Goal: Task Accomplishment & Management: Use online tool/utility

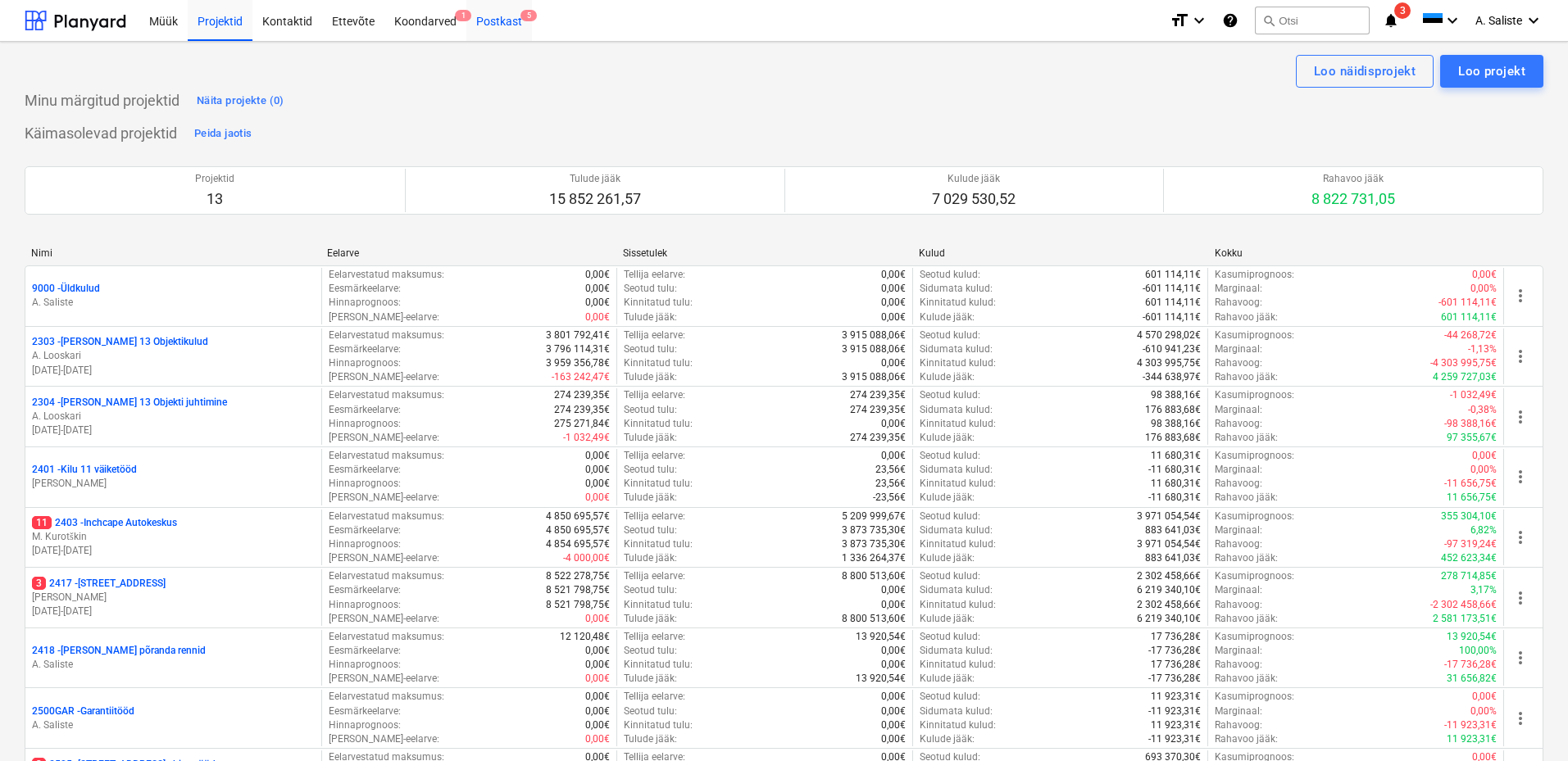
click at [502, 15] on div "Postkast 5" at bounding box center [499, 20] width 66 height 42
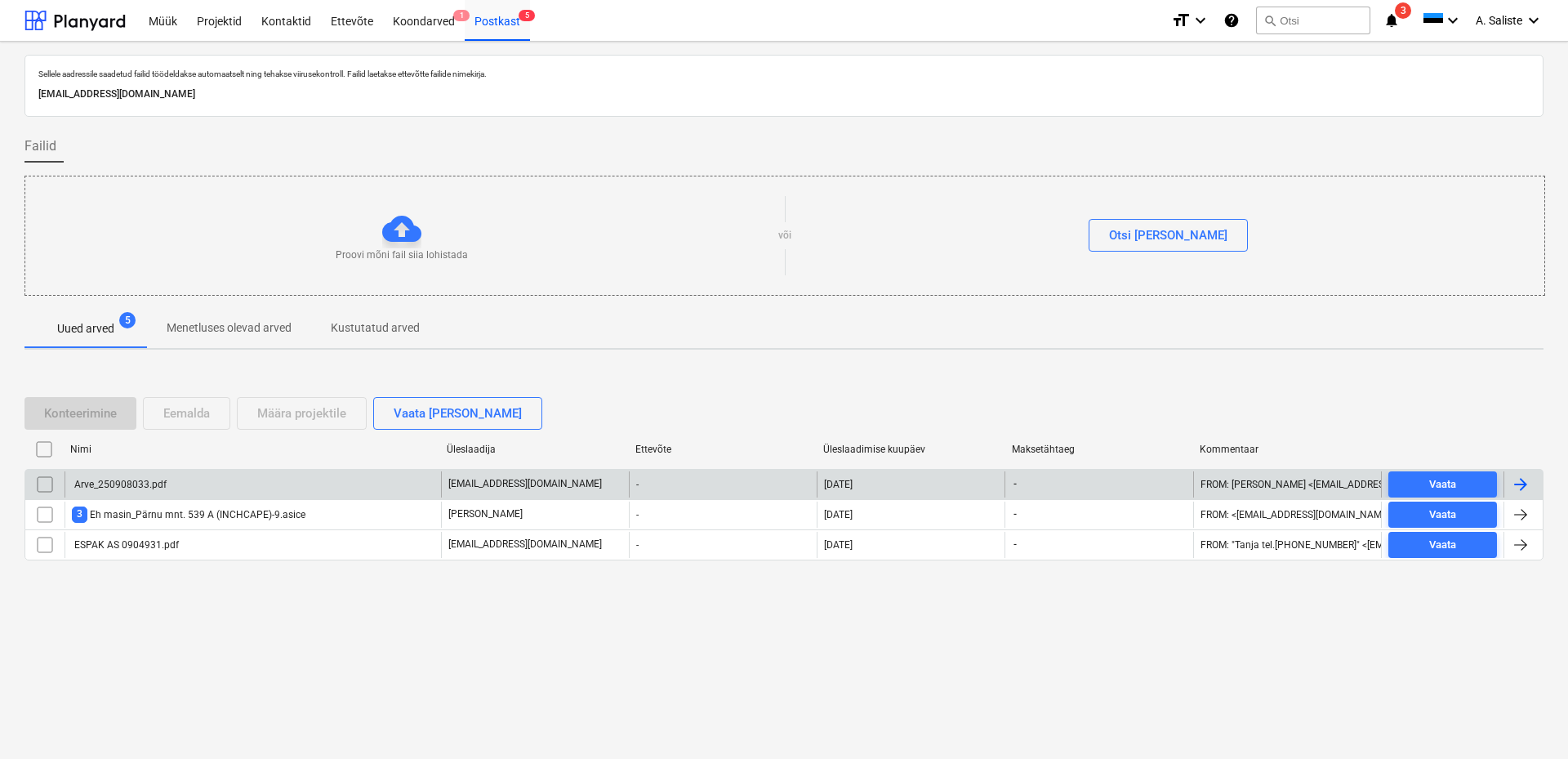
click at [272, 487] on div "Arve_250908033.pdf" at bounding box center [253, 484] width 377 height 26
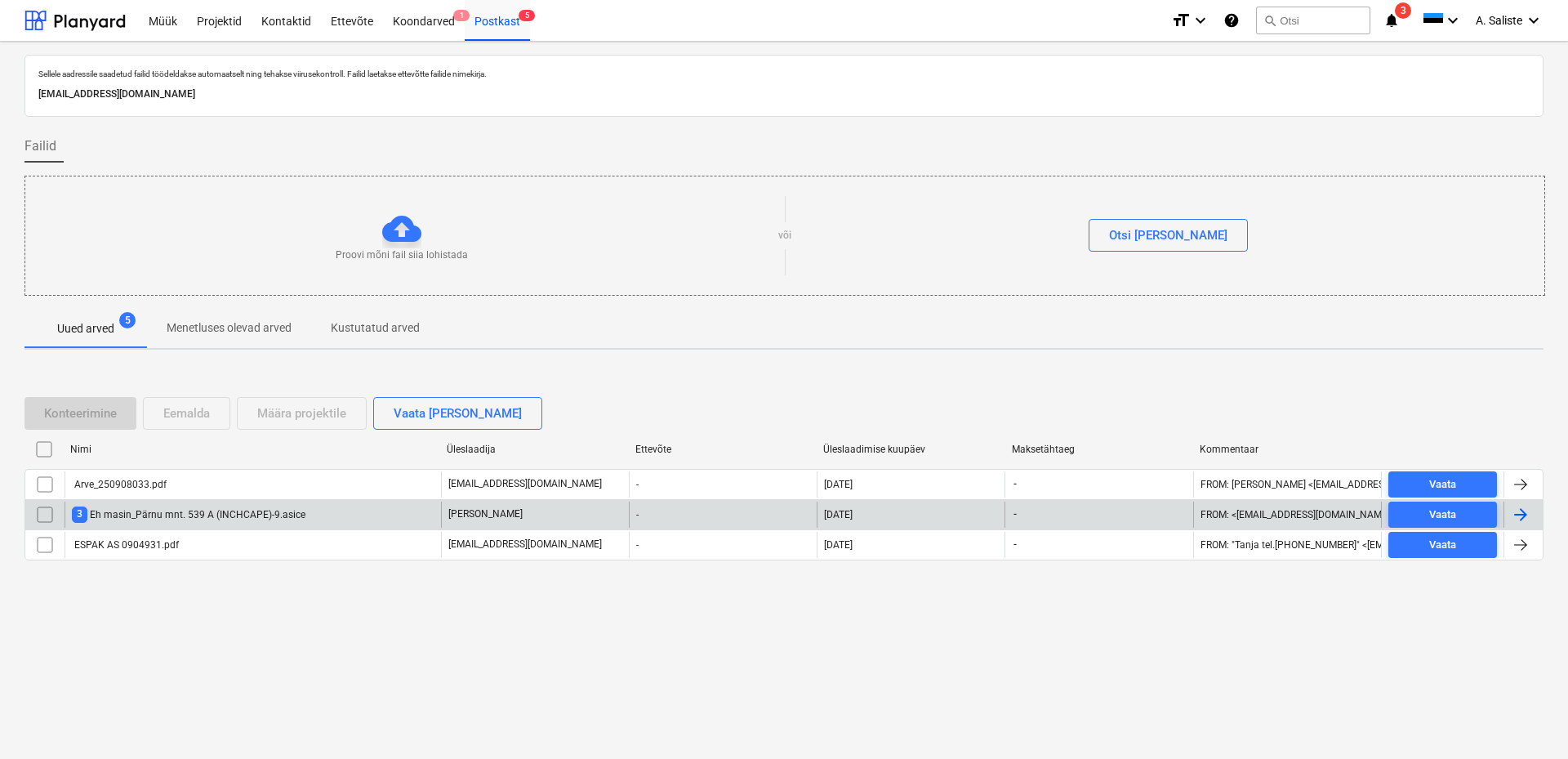
click at [151, 512] on div "3 Eh masin_Pärnu mnt. 539 A (INCHCAPE)-9.asice" at bounding box center [188, 514] width 233 height 16
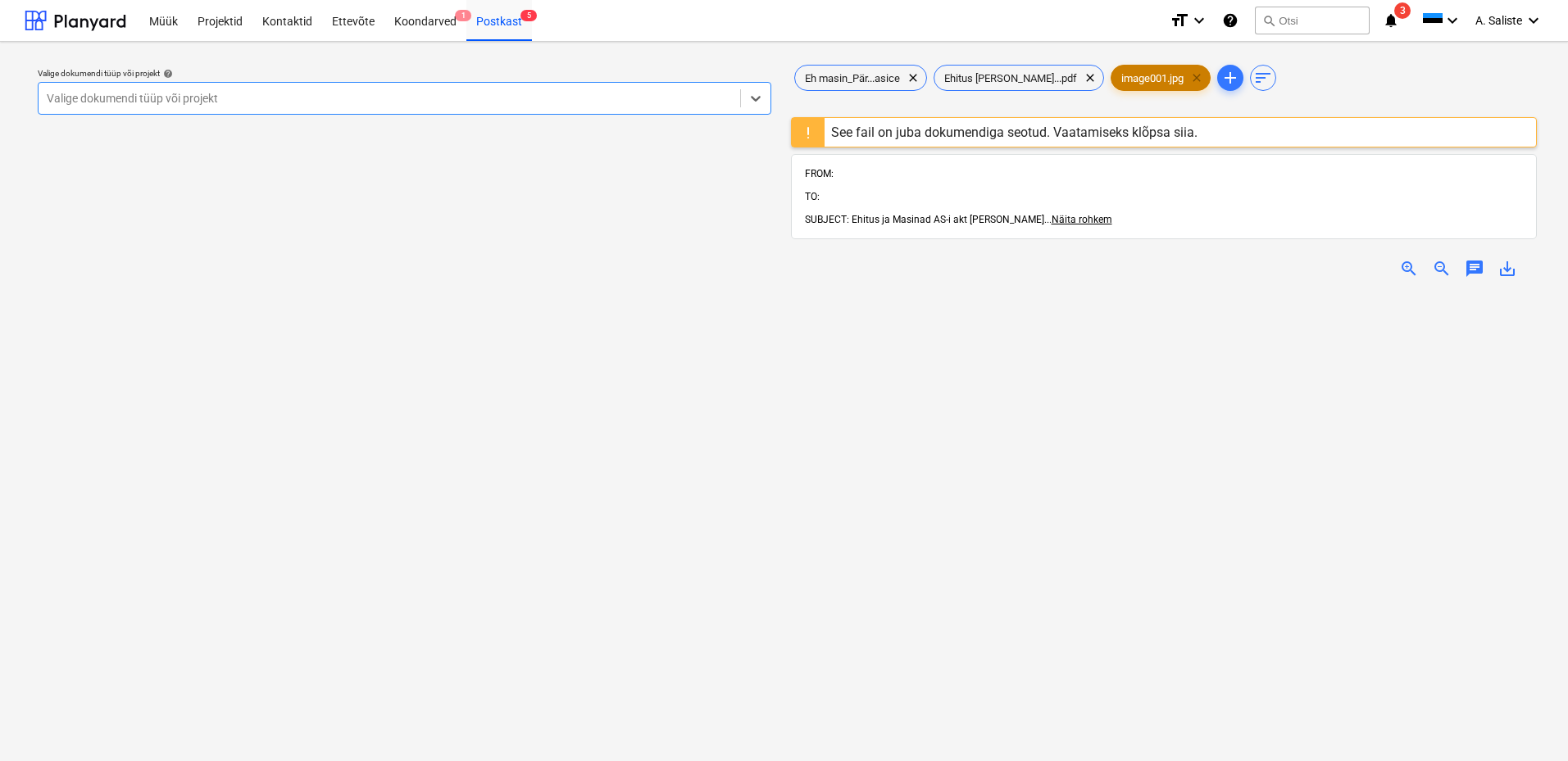
click at [1187, 75] on span "clear" at bounding box center [1196, 78] width 19 height 19
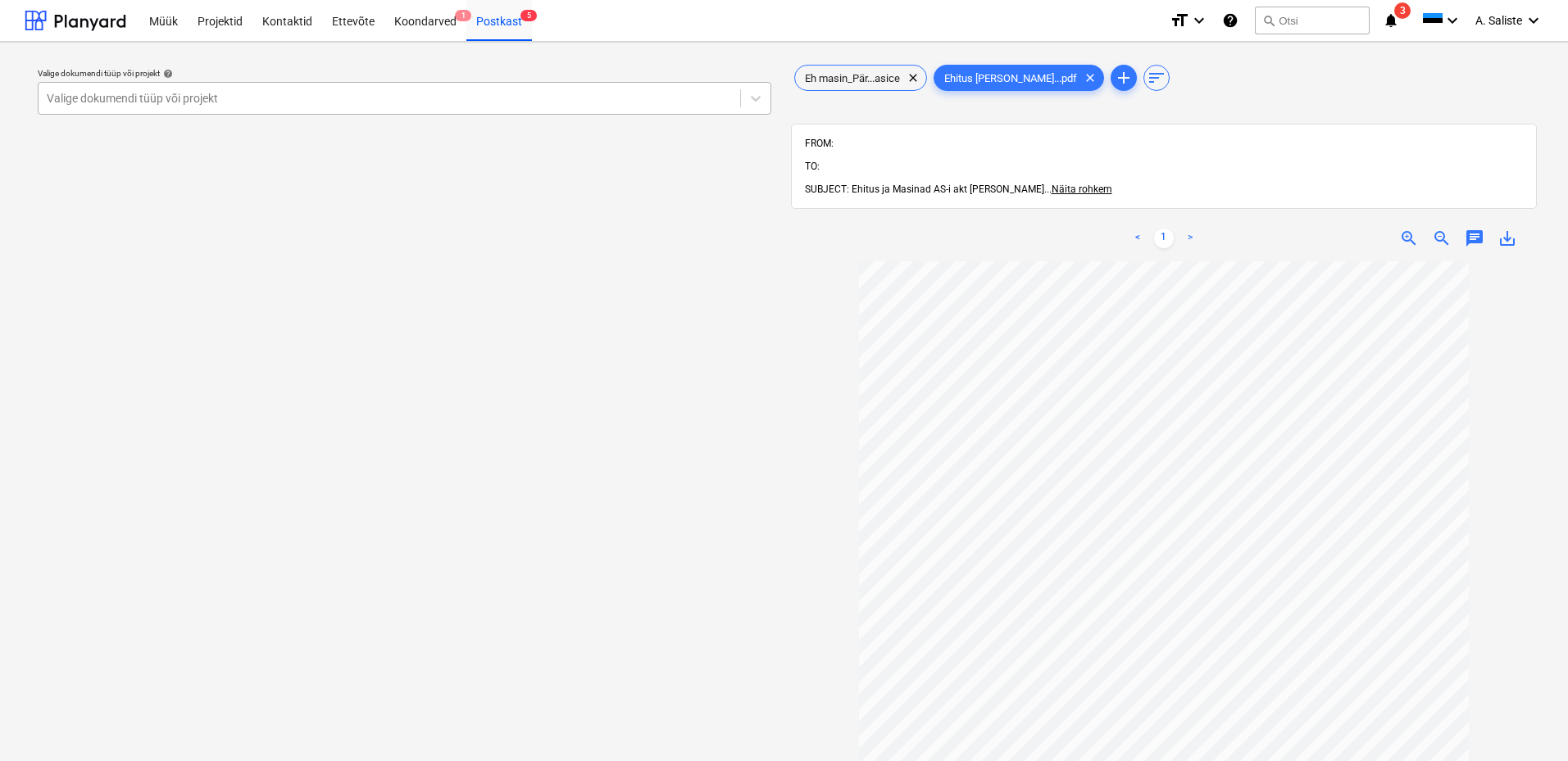
click at [587, 90] on div at bounding box center [388, 98] width 685 height 17
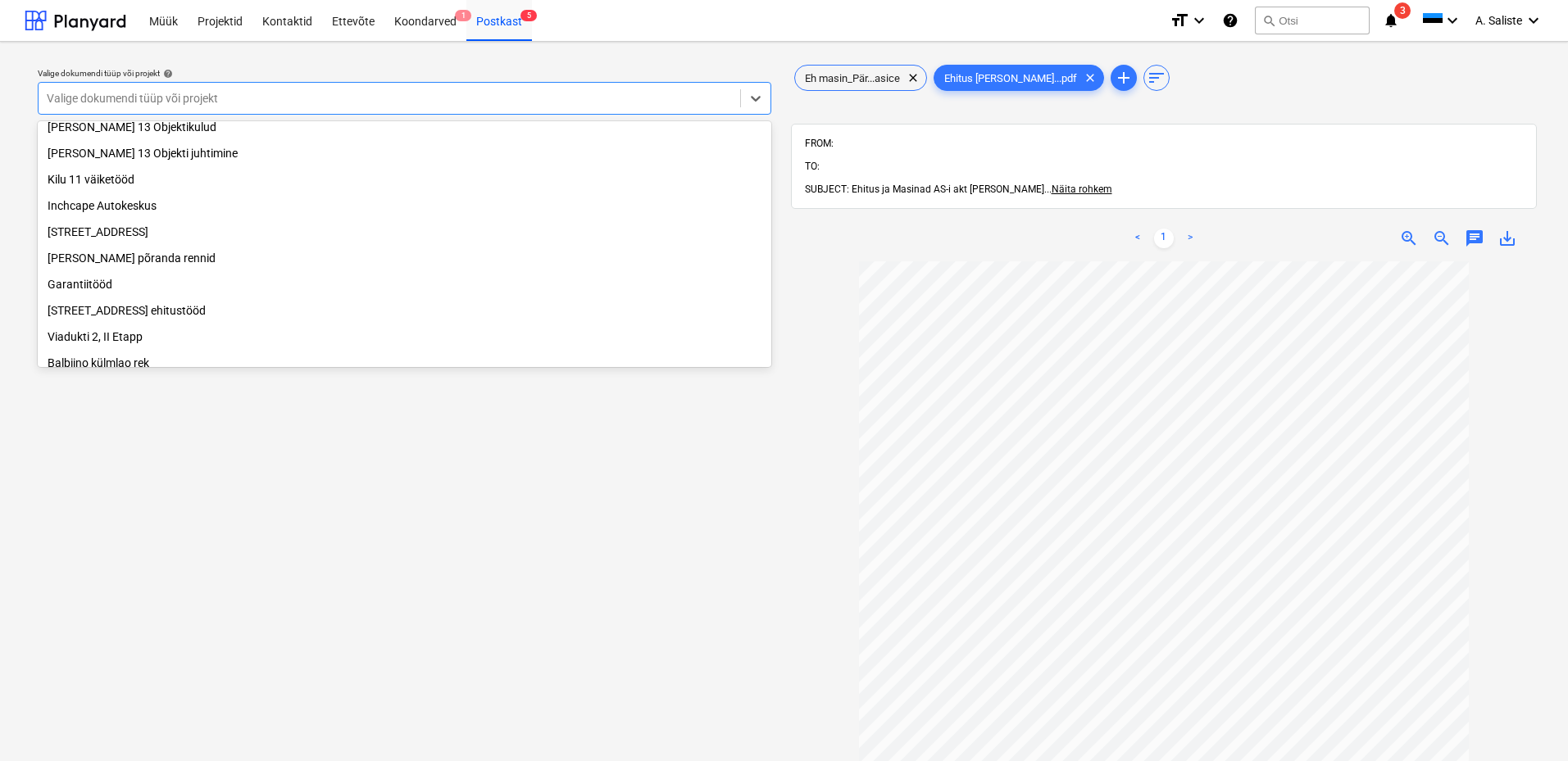
scroll to position [82, 0]
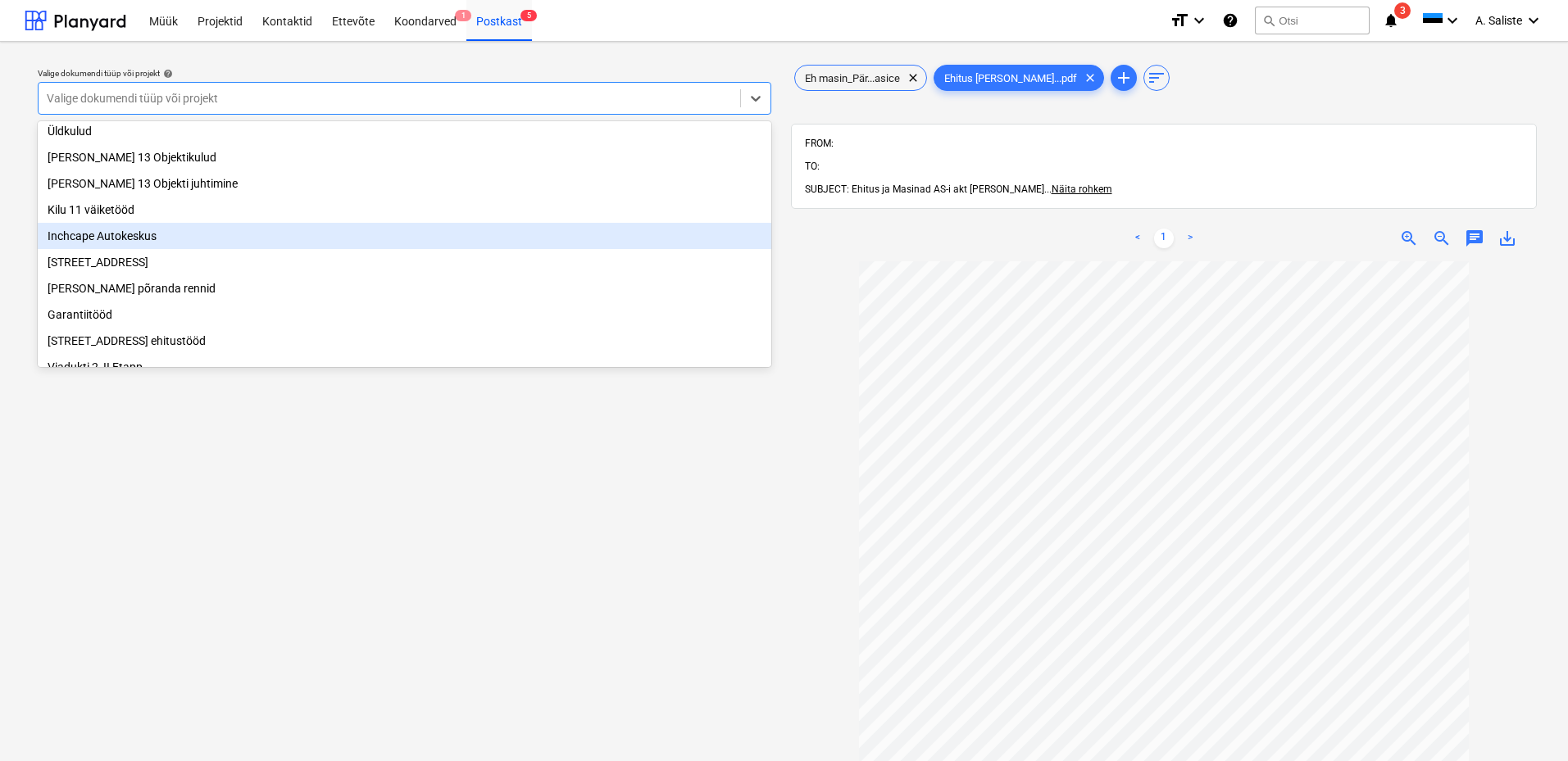
click at [219, 244] on div "Inchcape Autokeskus" at bounding box center [404, 236] width 733 height 26
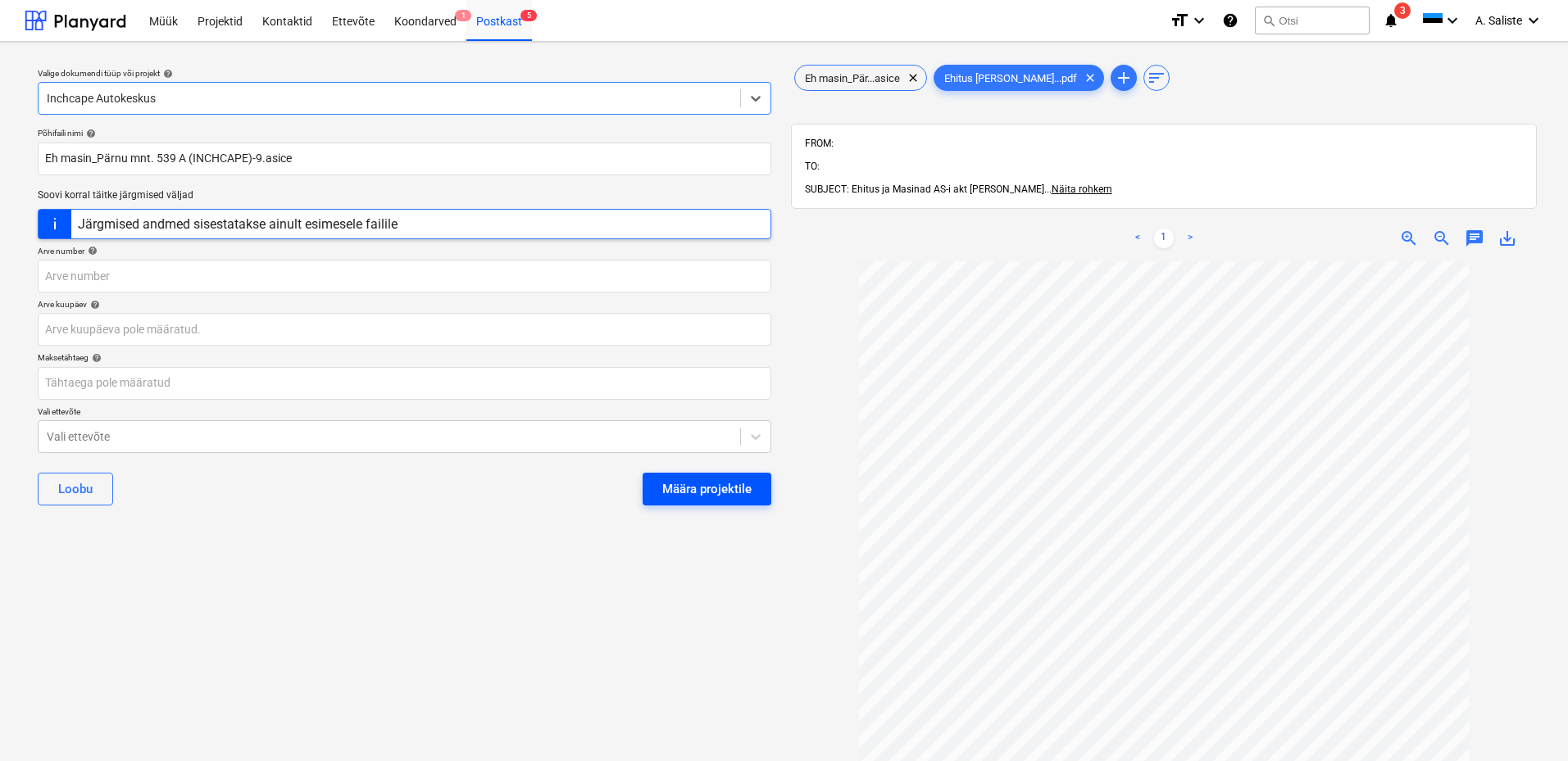
click at [684, 482] on div "Määra projektile" at bounding box center [707, 489] width 89 height 21
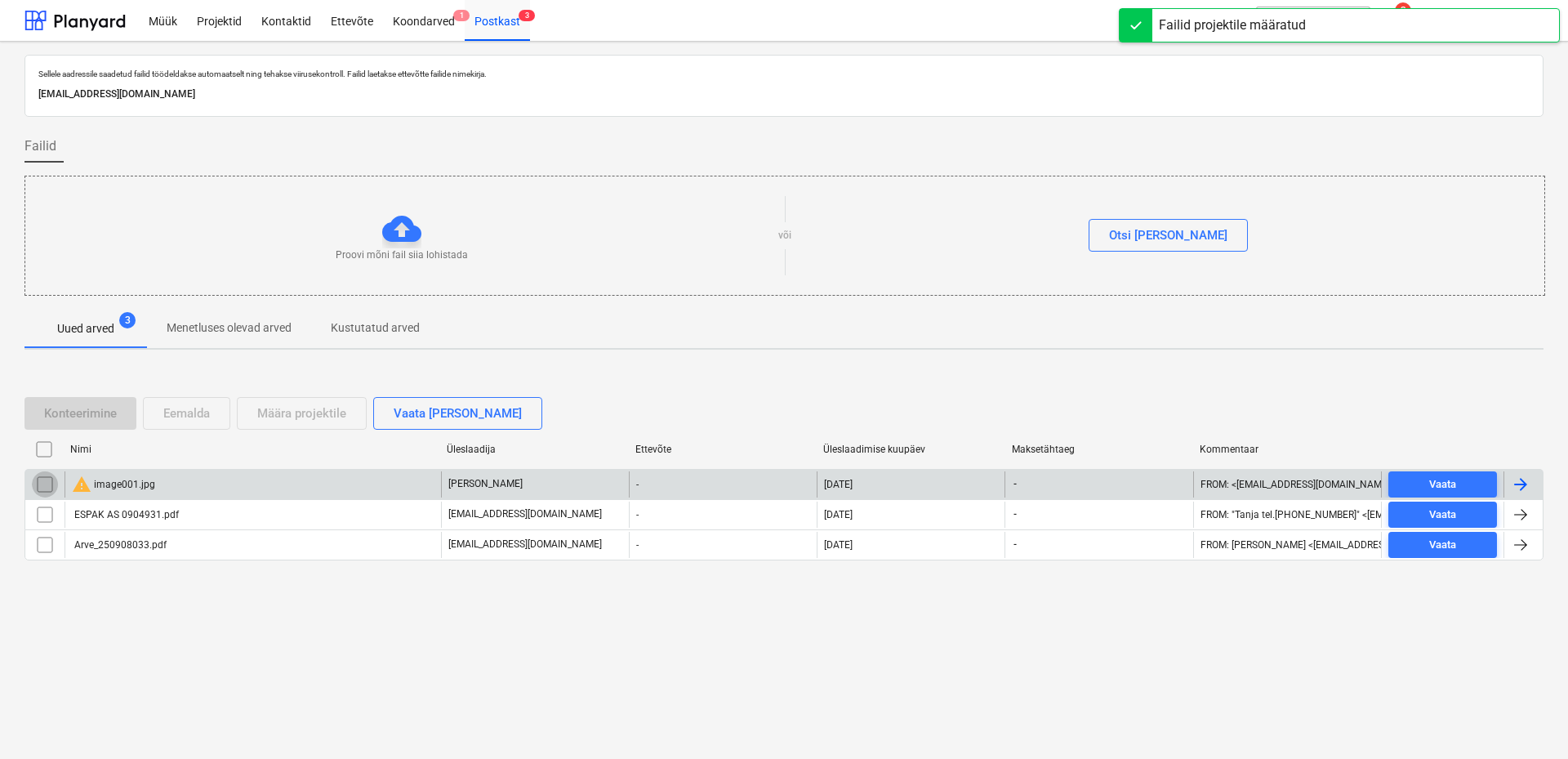
click at [47, 484] on input "checkbox" at bounding box center [45, 484] width 26 height 26
click at [190, 421] on div "Eemalda" at bounding box center [186, 414] width 46 height 21
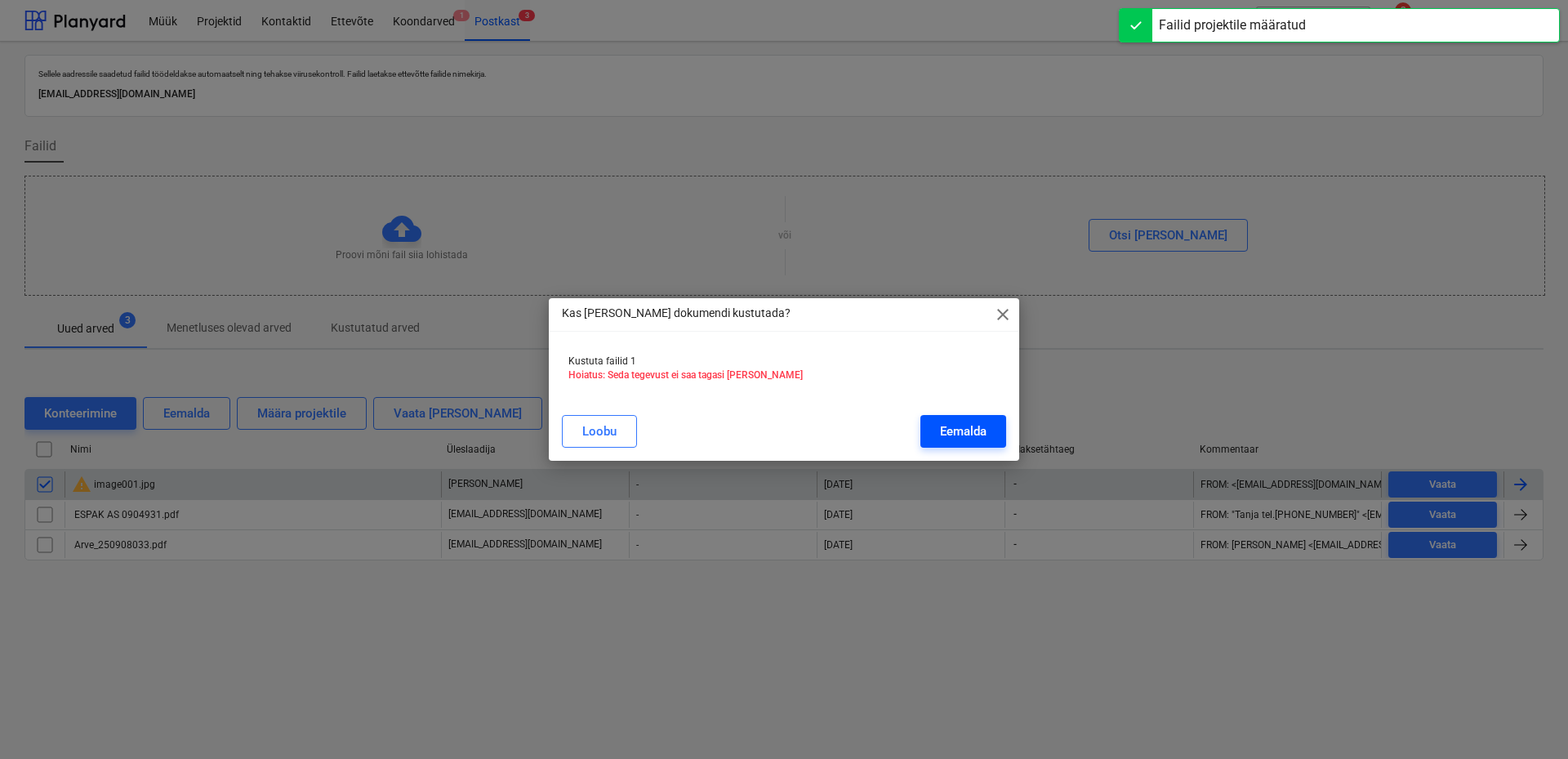
click at [977, 428] on div "Eemalda" at bounding box center [963, 431] width 46 height 21
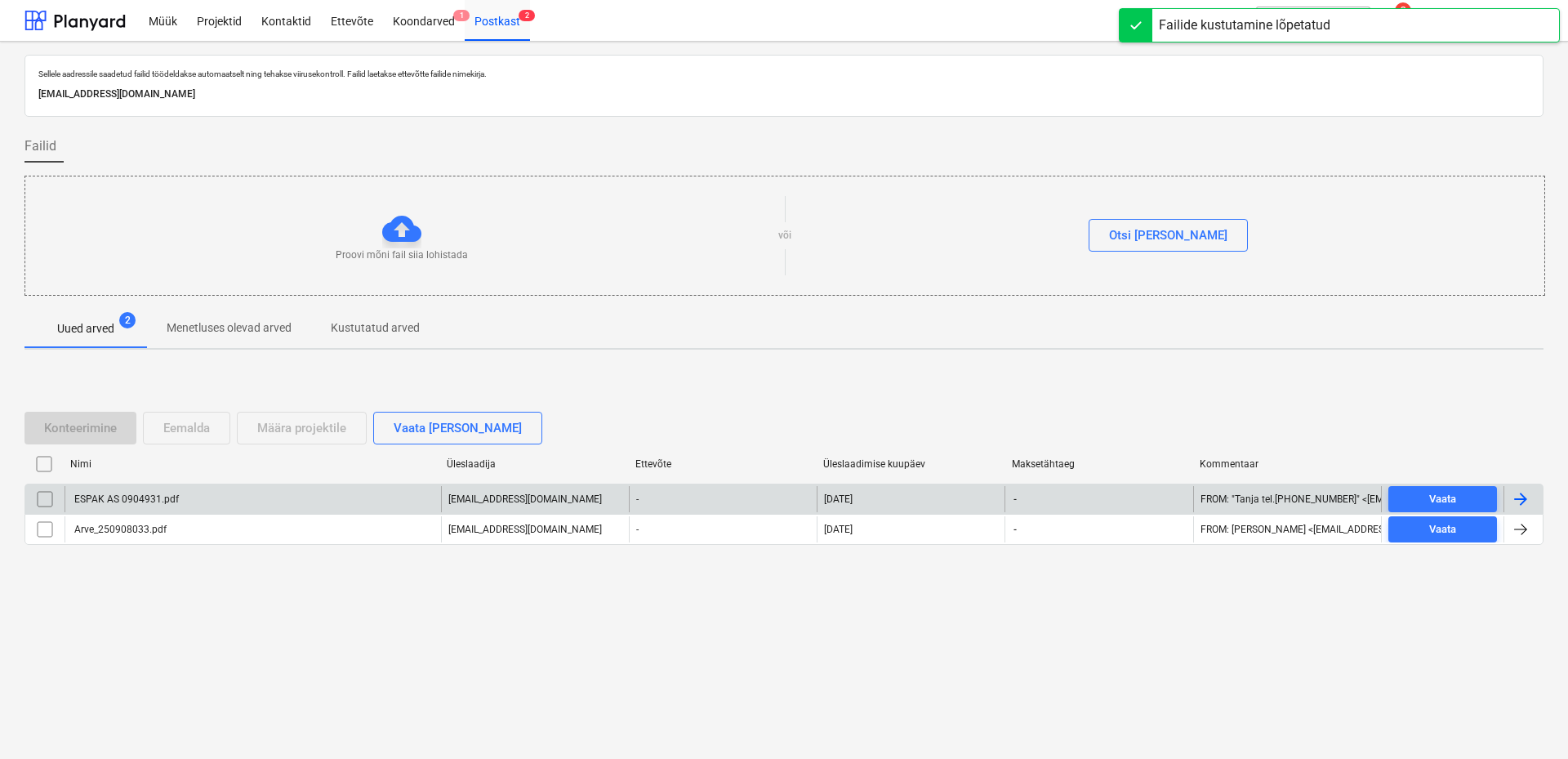
click at [190, 505] on div "ESPAK AS 0904931.pdf" at bounding box center [253, 499] width 377 height 26
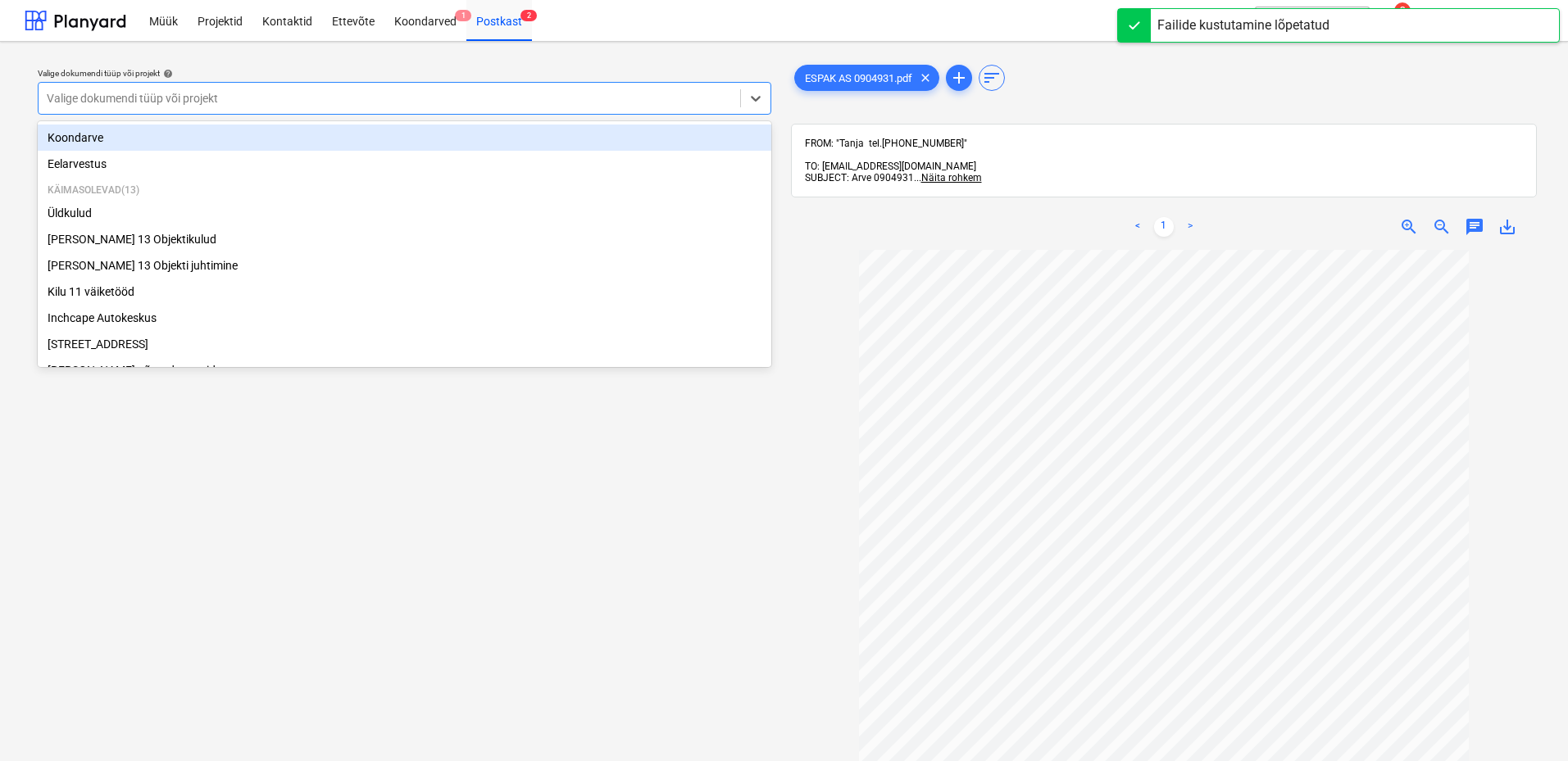
drag, startPoint x: 519, startPoint y: 100, endPoint x: 295, endPoint y: 195, distance: 243.3
click at [517, 101] on div at bounding box center [388, 98] width 685 height 17
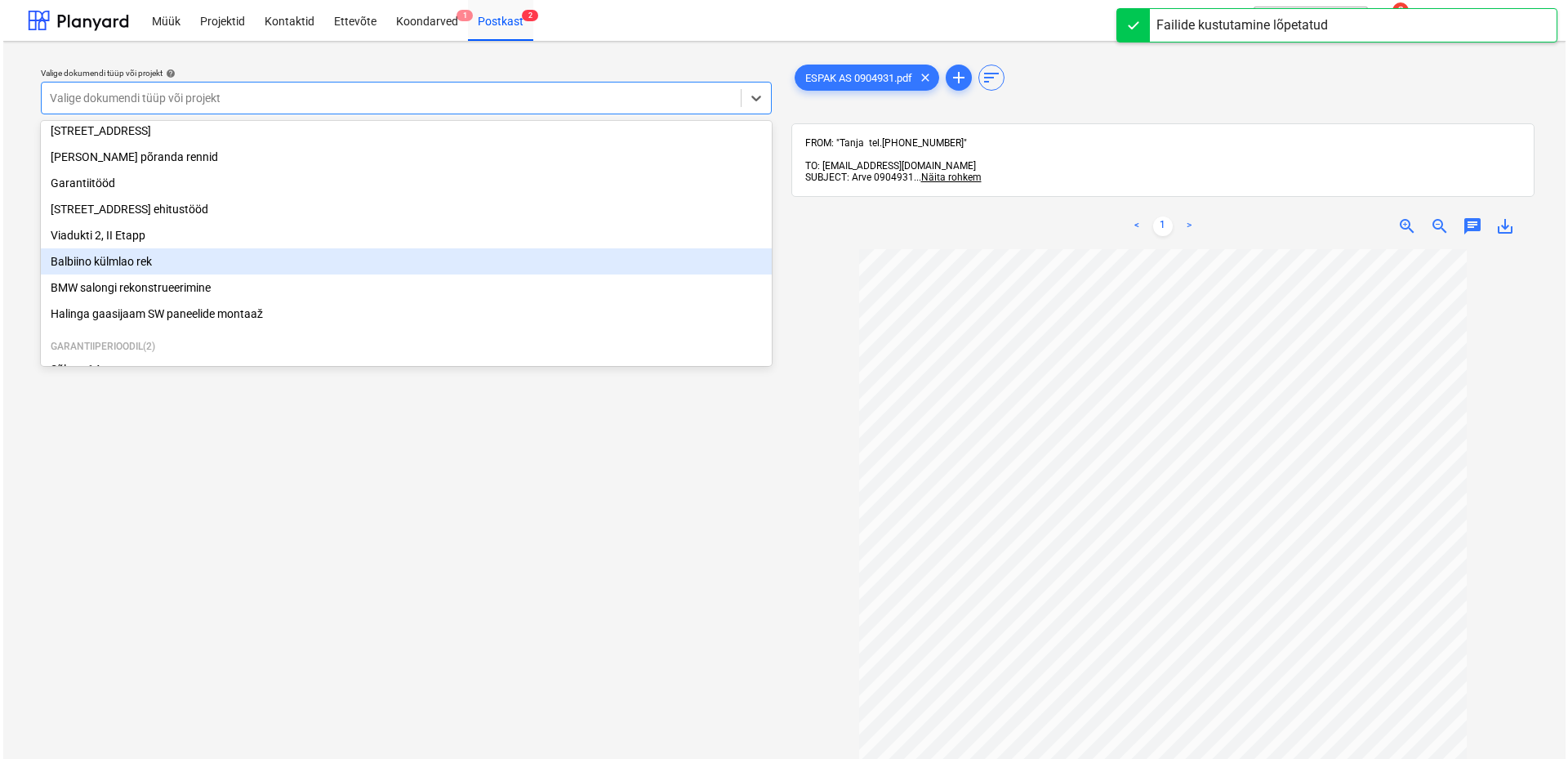
scroll to position [279, 0]
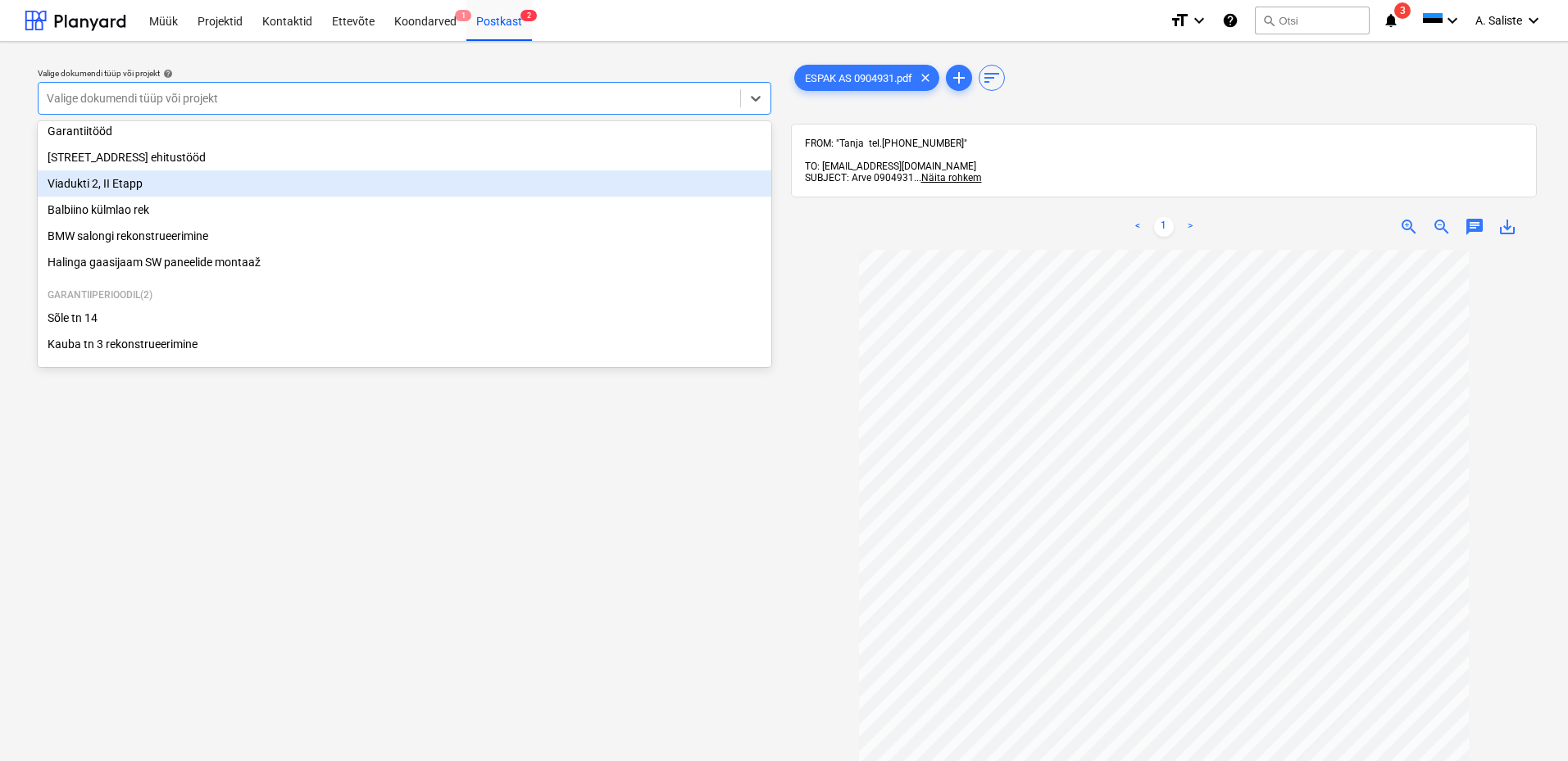
click at [126, 175] on div "Viadukti 2, II Etapp" at bounding box center [404, 183] width 733 height 26
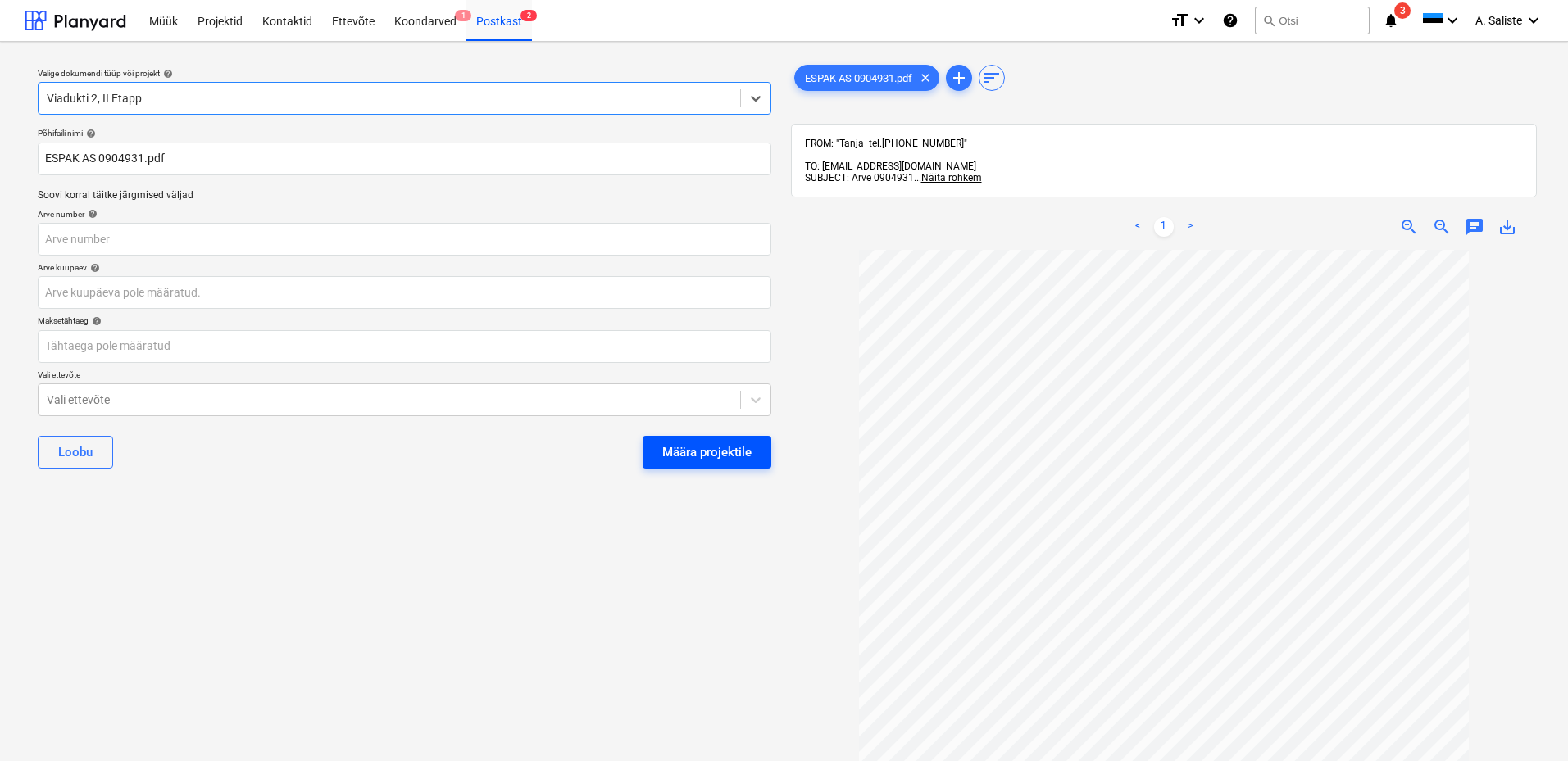
click at [683, 451] on div "Määra projektile" at bounding box center [707, 452] width 89 height 21
